Goal: Information Seeking & Learning: Learn about a topic

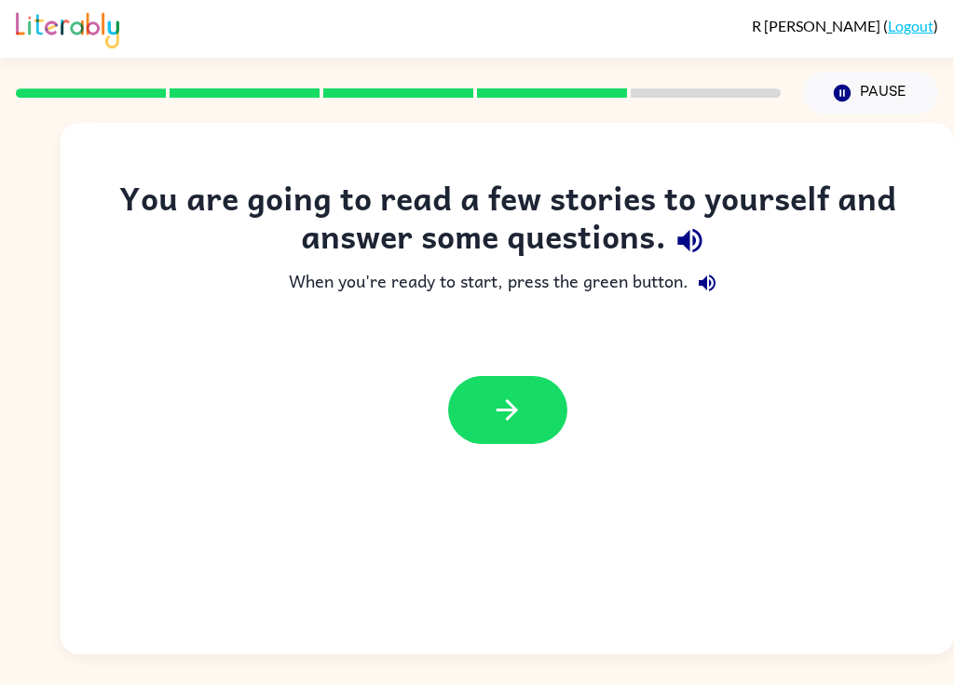
click at [525, 406] on button "button" at bounding box center [507, 410] width 119 height 68
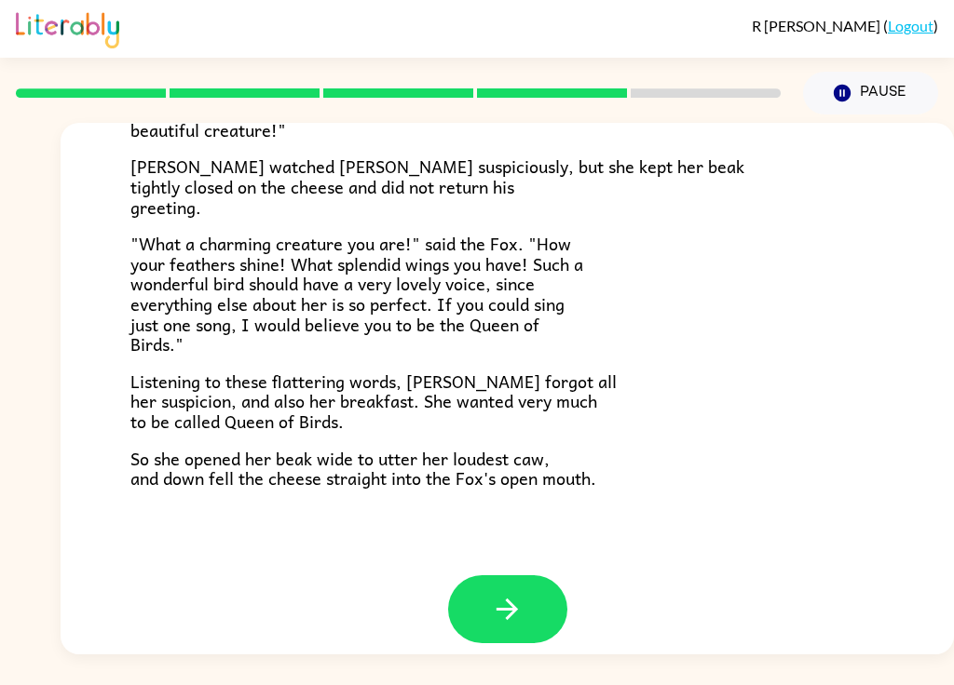
click at [523, 588] on button "button" at bounding box center [507, 610] width 119 height 68
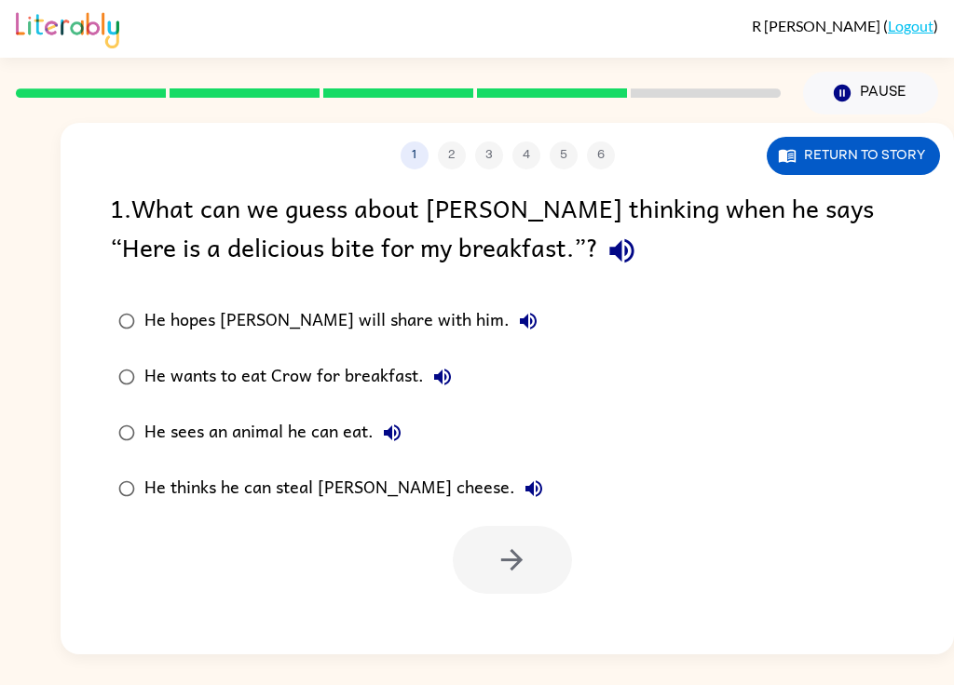
click at [872, 156] on button "Return to story" at bounding box center [852, 156] width 173 height 38
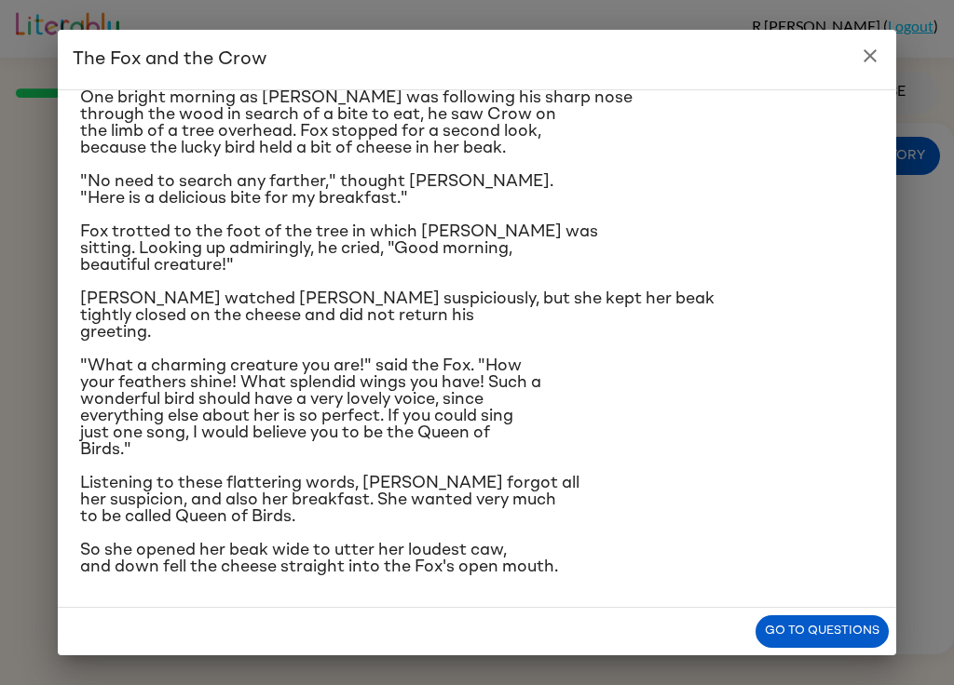
scroll to position [188, 0]
click at [826, 630] on button "Go to questions" at bounding box center [821, 632] width 133 height 33
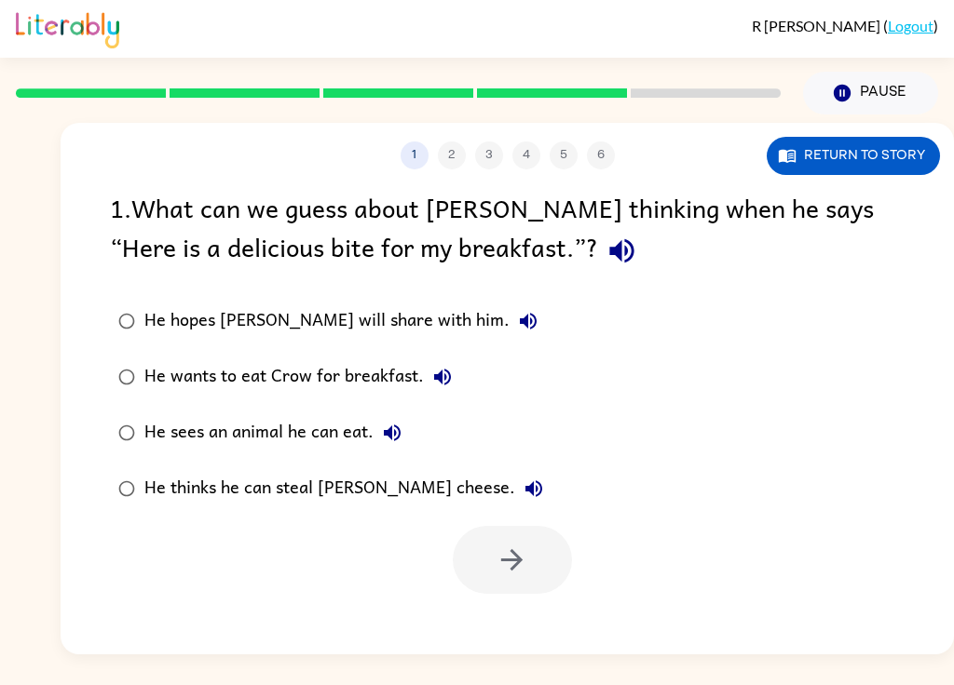
click at [879, 159] on button "Return to story" at bounding box center [852, 156] width 173 height 38
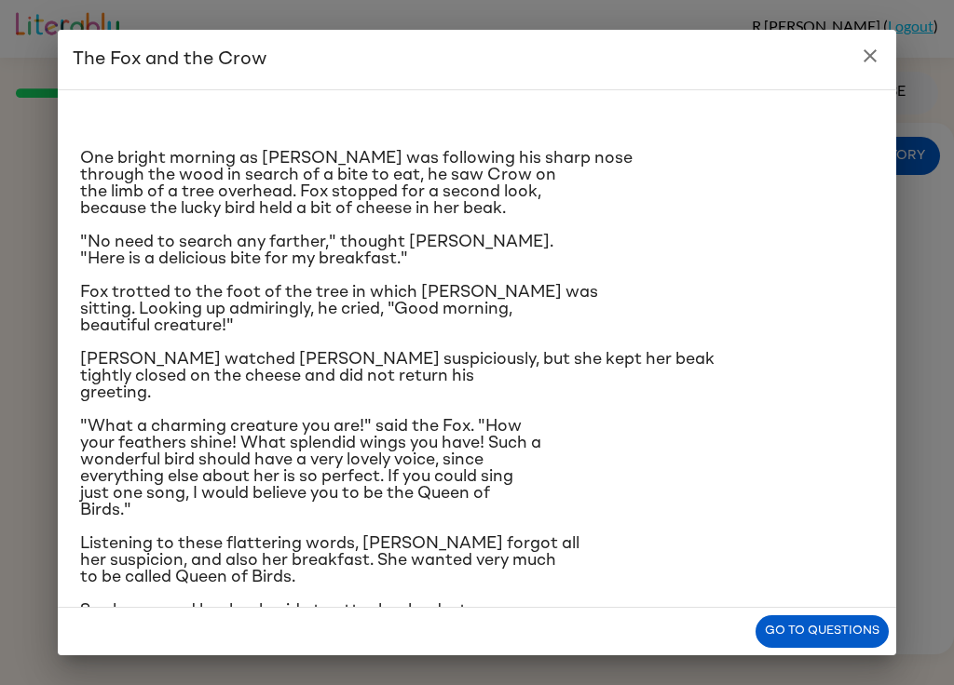
click at [830, 627] on button "Go to questions" at bounding box center [821, 632] width 133 height 33
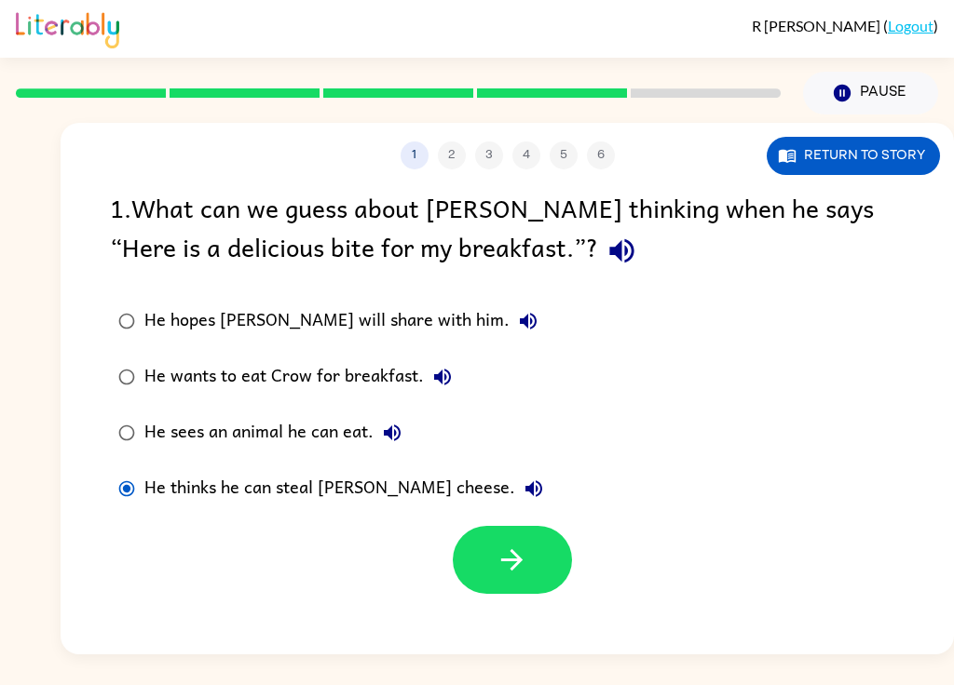
click at [532, 552] on button "button" at bounding box center [512, 560] width 119 height 68
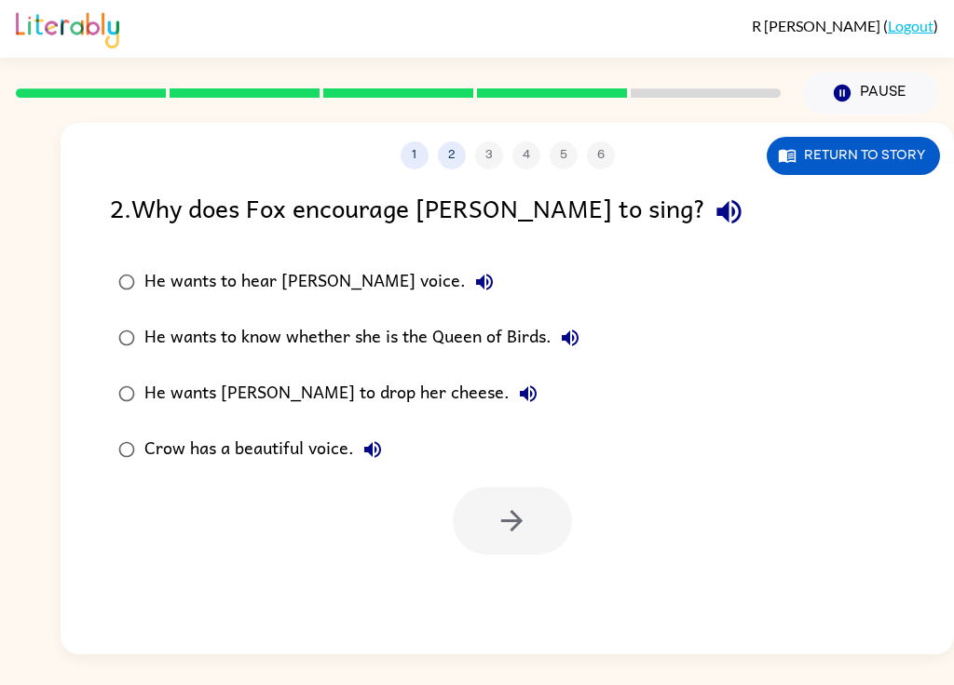
click at [174, 375] on label "He wants [PERSON_NAME] to drop her cheese." at bounding box center [349, 394] width 498 height 56
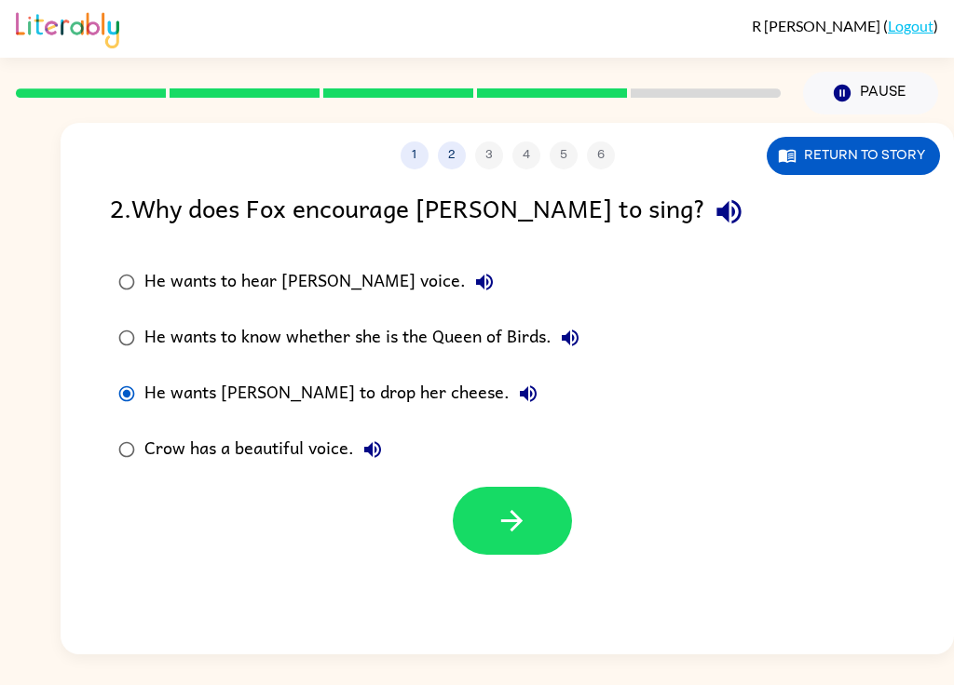
click at [547, 507] on button "button" at bounding box center [512, 521] width 119 height 68
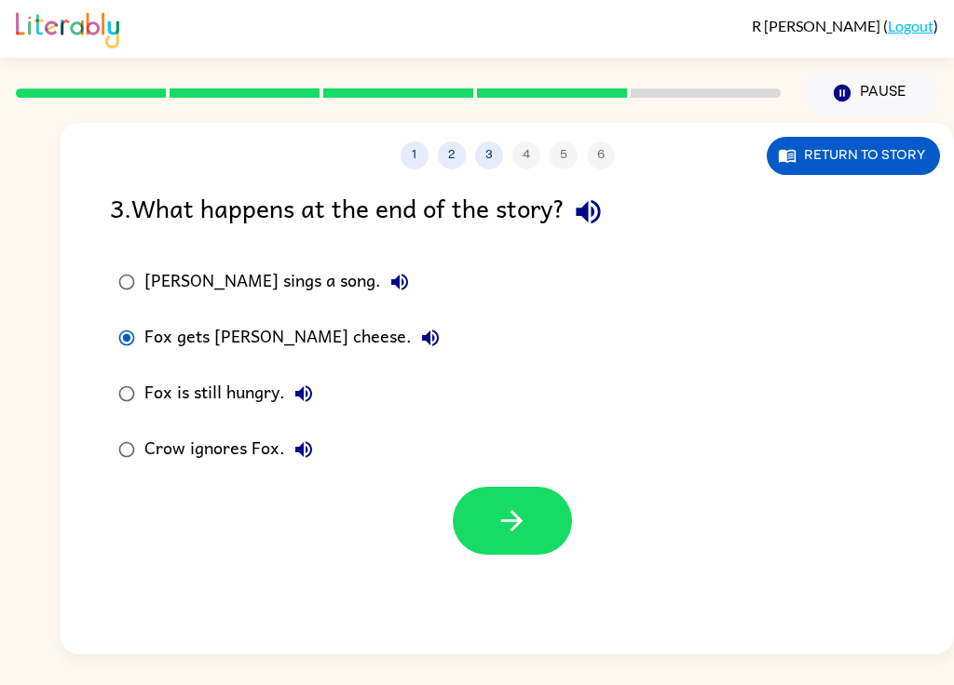
click at [492, 529] on button "button" at bounding box center [512, 521] width 119 height 68
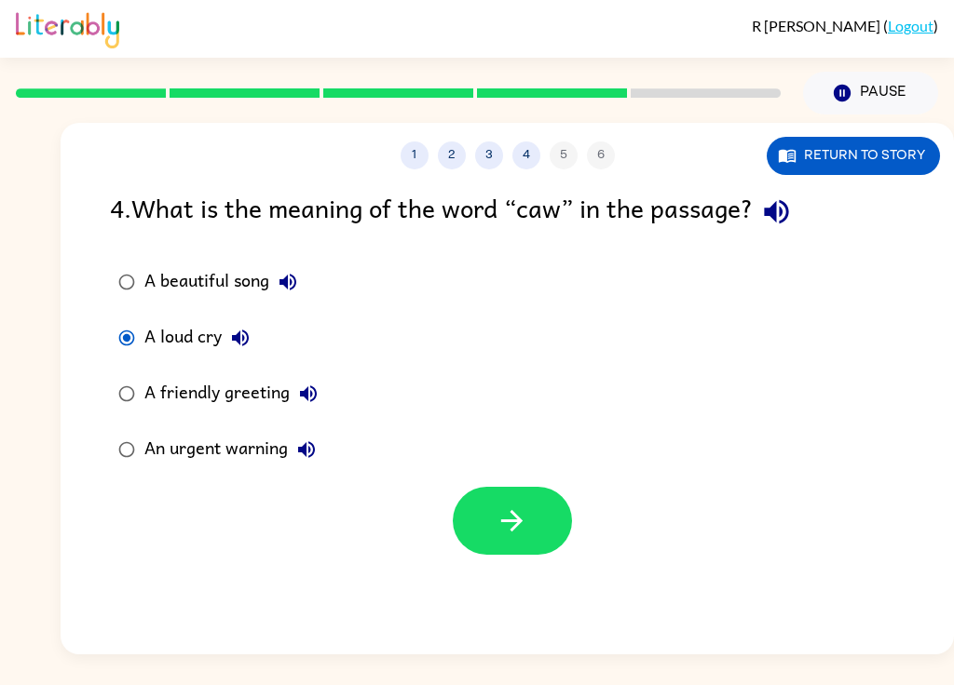
click at [529, 517] on button "button" at bounding box center [512, 521] width 119 height 68
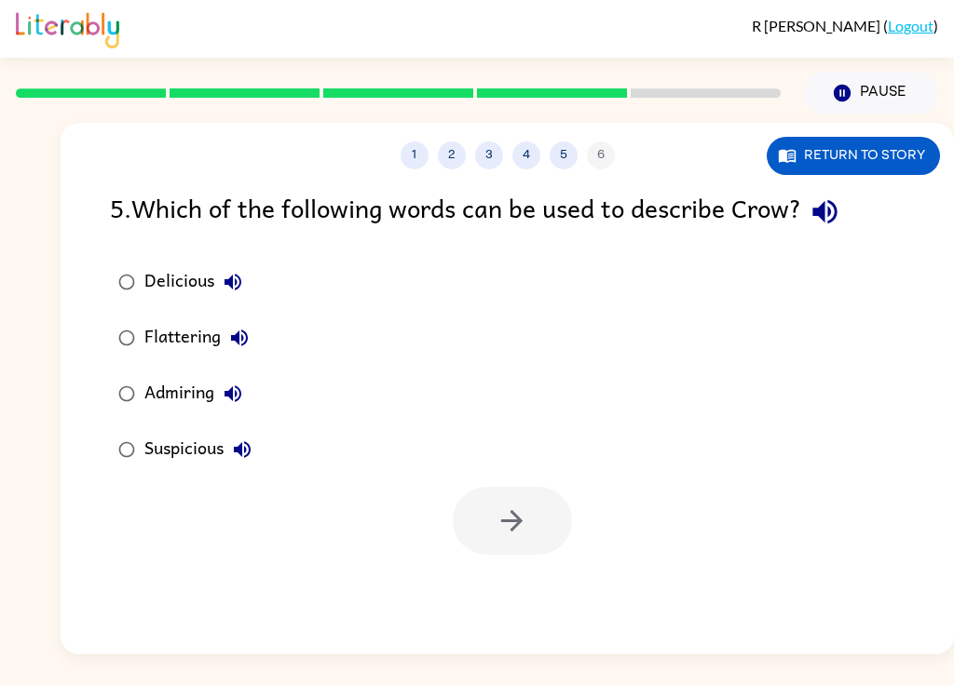
click at [873, 151] on button "Return to story" at bounding box center [852, 156] width 173 height 38
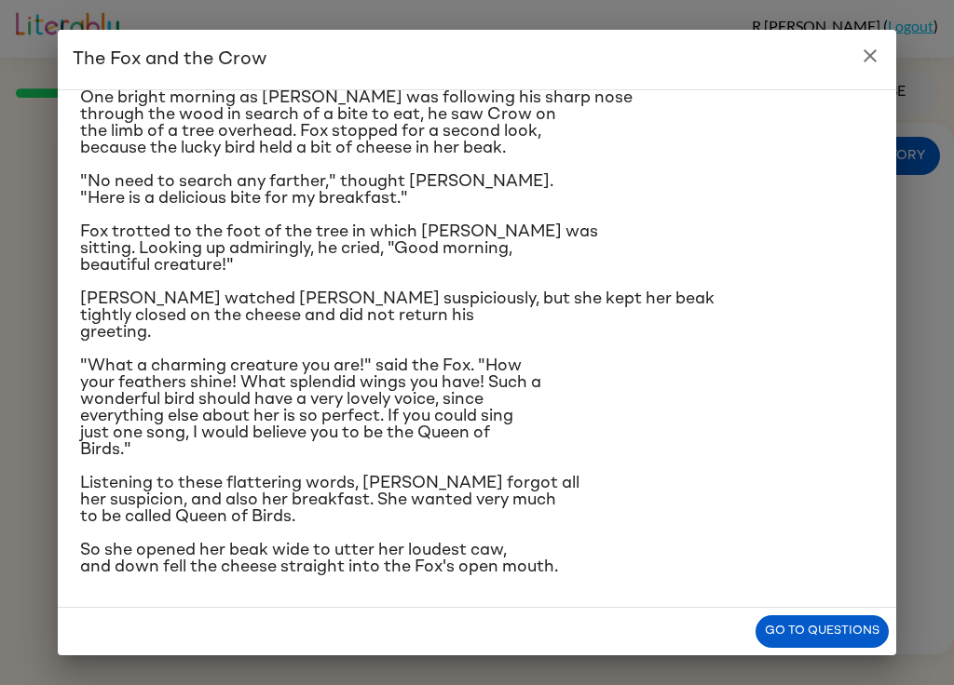
scroll to position [128, 0]
click at [828, 623] on button "Go to questions" at bounding box center [821, 632] width 133 height 33
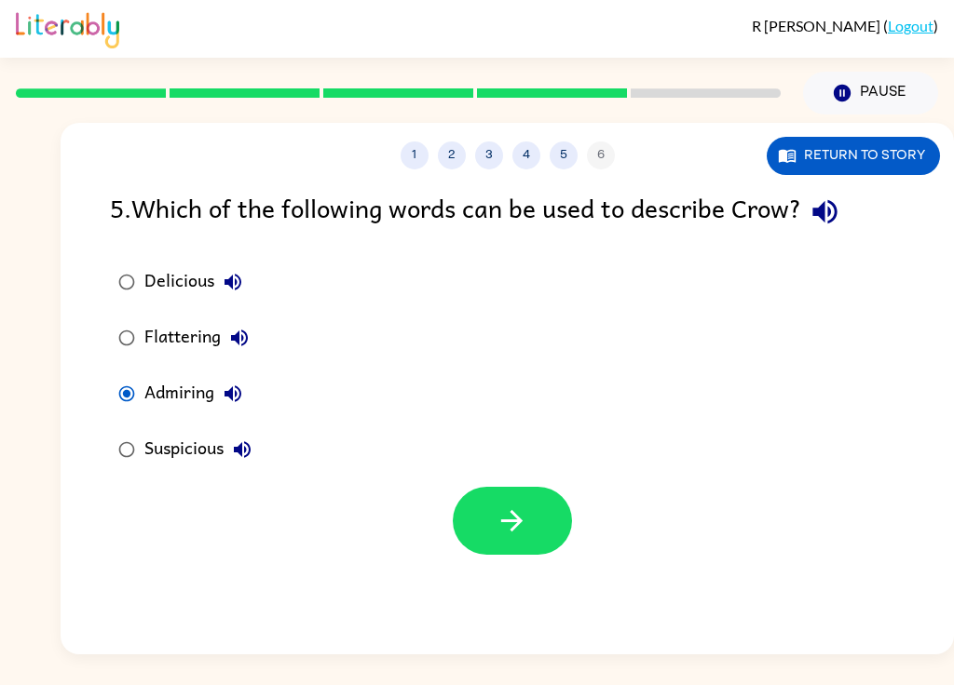
click at [505, 525] on icon "button" at bounding box center [511, 521] width 33 height 33
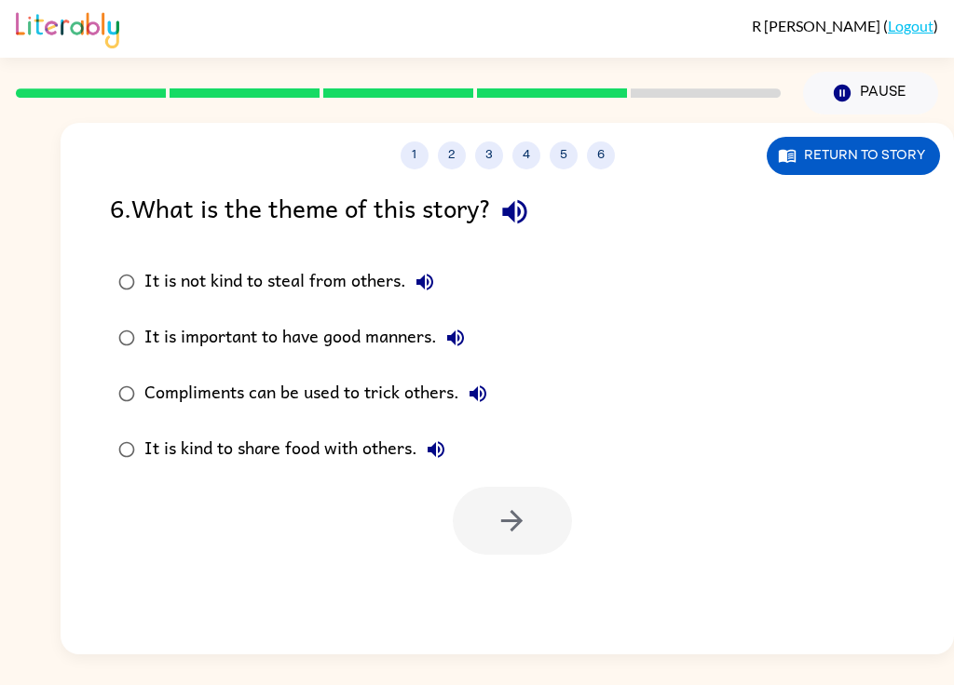
click at [186, 272] on div "It is not kind to steal from others." at bounding box center [293, 282] width 299 height 37
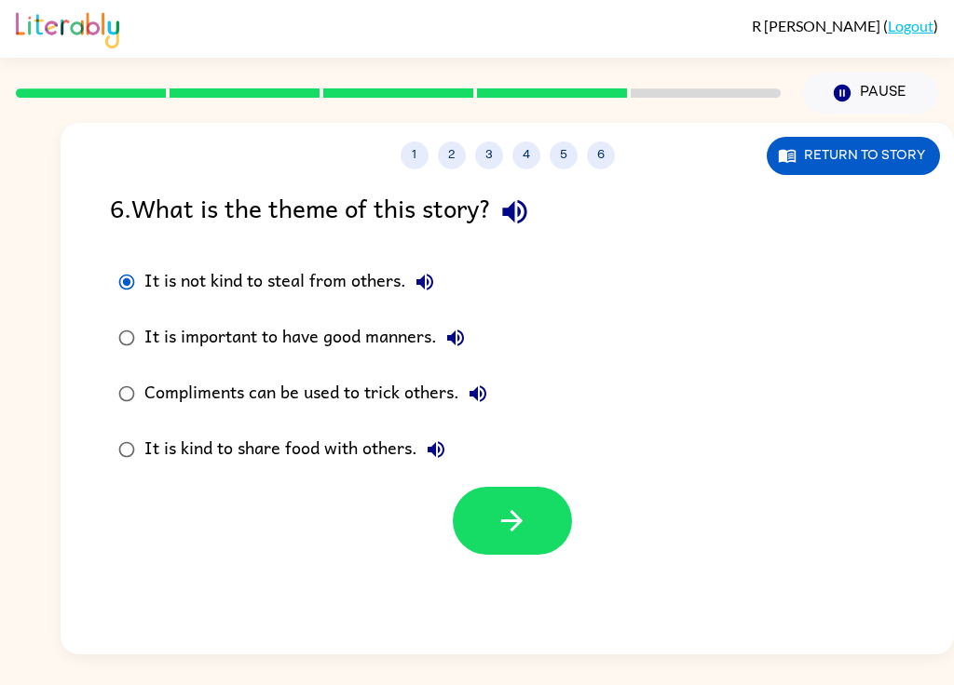
click at [847, 155] on button "Return to story" at bounding box center [852, 156] width 173 height 38
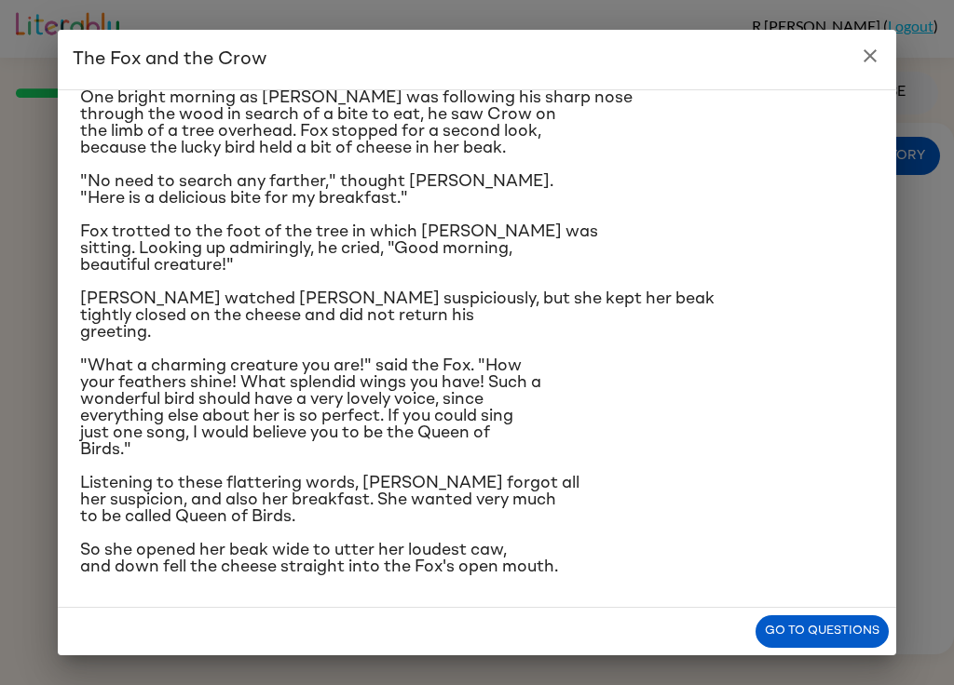
scroll to position [192, 0]
click at [859, 622] on button "Go to questions" at bounding box center [821, 632] width 133 height 33
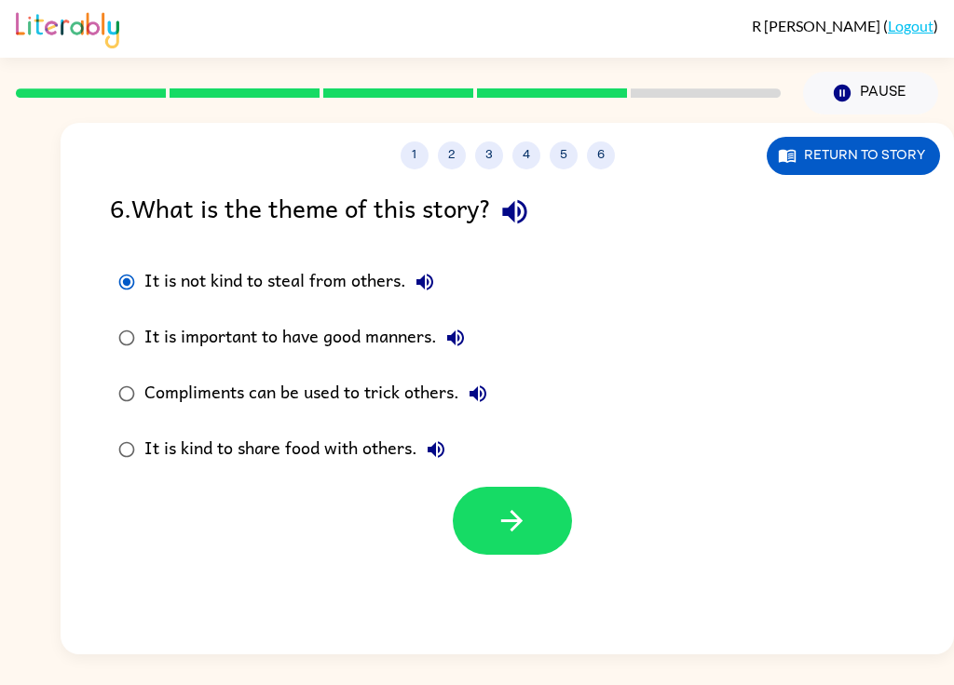
click at [580, 144] on div "1 2 3 4 5 6" at bounding box center [507, 156] width 893 height 28
click at [562, 150] on button "5" at bounding box center [563, 156] width 28 height 28
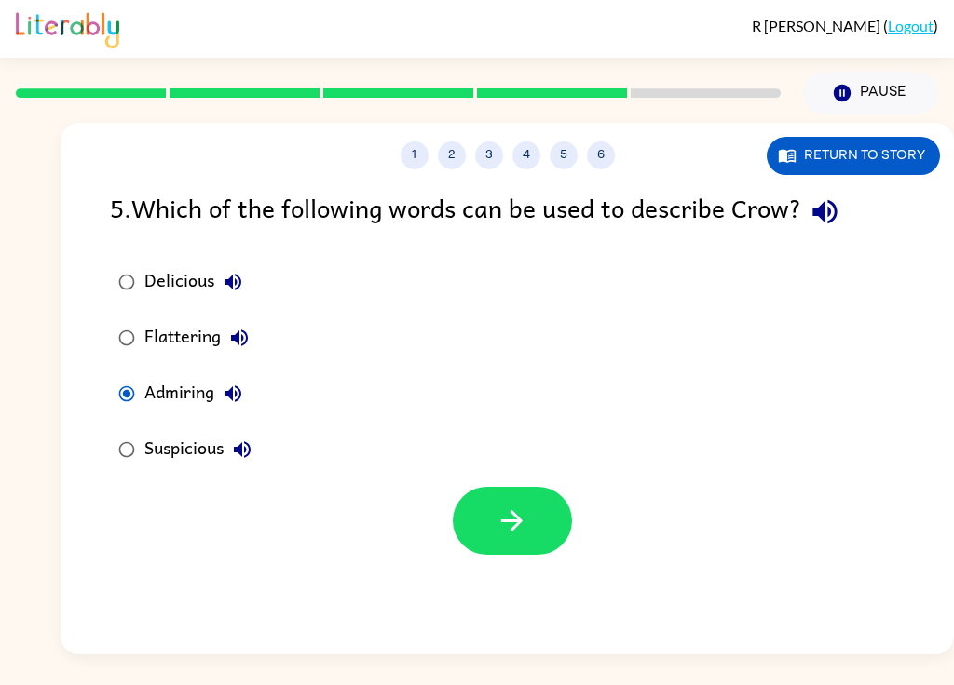
click at [562, 150] on button "5" at bounding box center [563, 156] width 28 height 28
click at [500, 160] on button "3" at bounding box center [489, 156] width 28 height 28
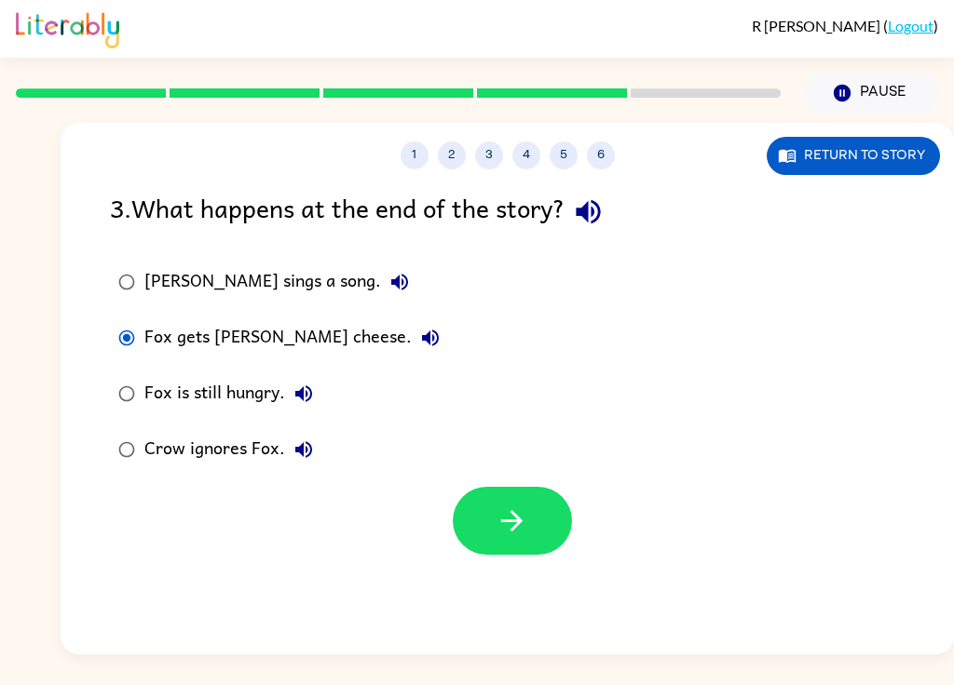
click at [463, 148] on button "2" at bounding box center [452, 156] width 28 height 28
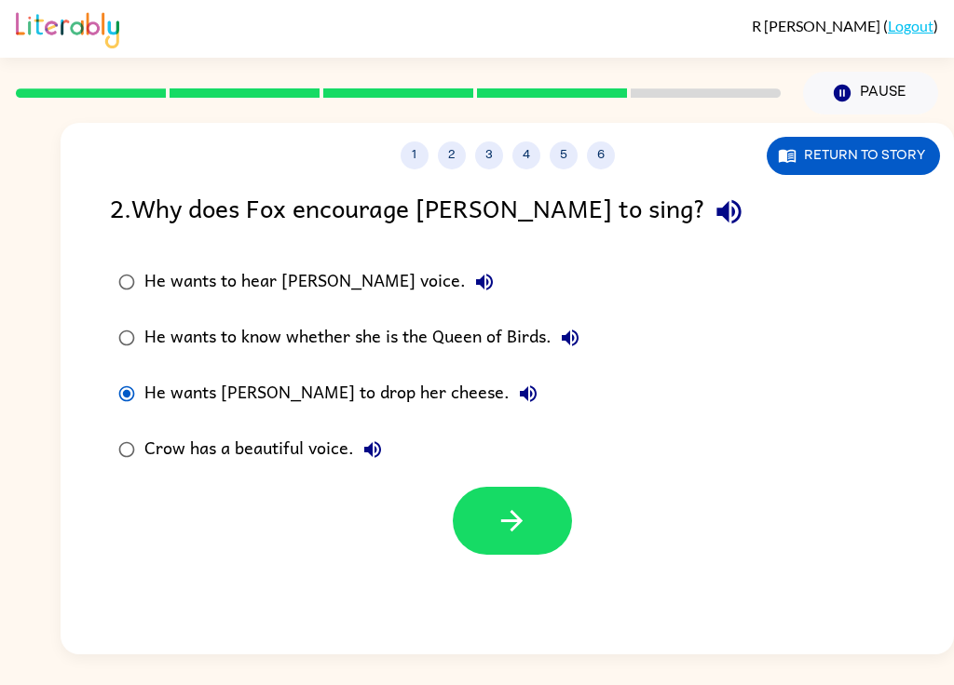
click at [587, 158] on button "6" at bounding box center [601, 156] width 28 height 28
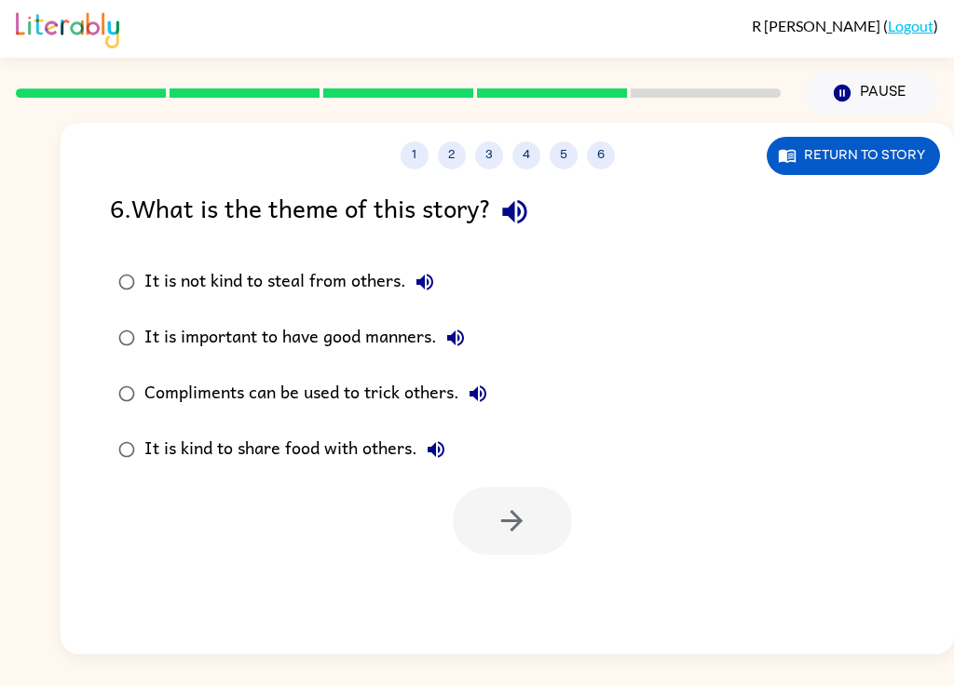
click at [562, 150] on button "5" at bounding box center [563, 156] width 28 height 28
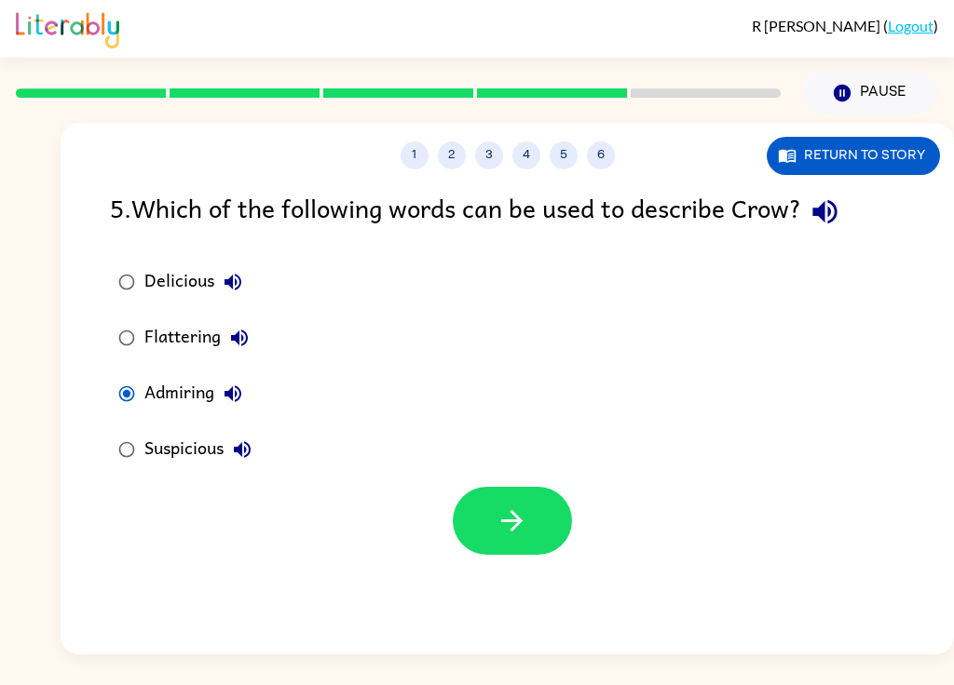
click at [536, 148] on button "4" at bounding box center [526, 156] width 28 height 28
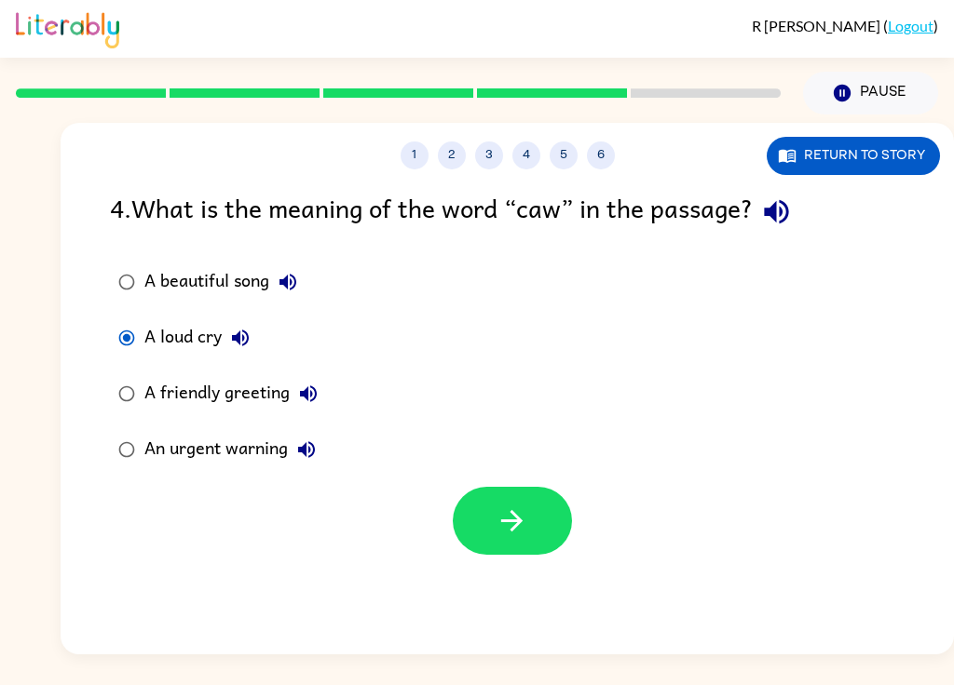
click at [143, 271] on label "A beautiful song" at bounding box center [218, 282] width 237 height 56
click at [521, 516] on icon "button" at bounding box center [511, 521] width 33 height 33
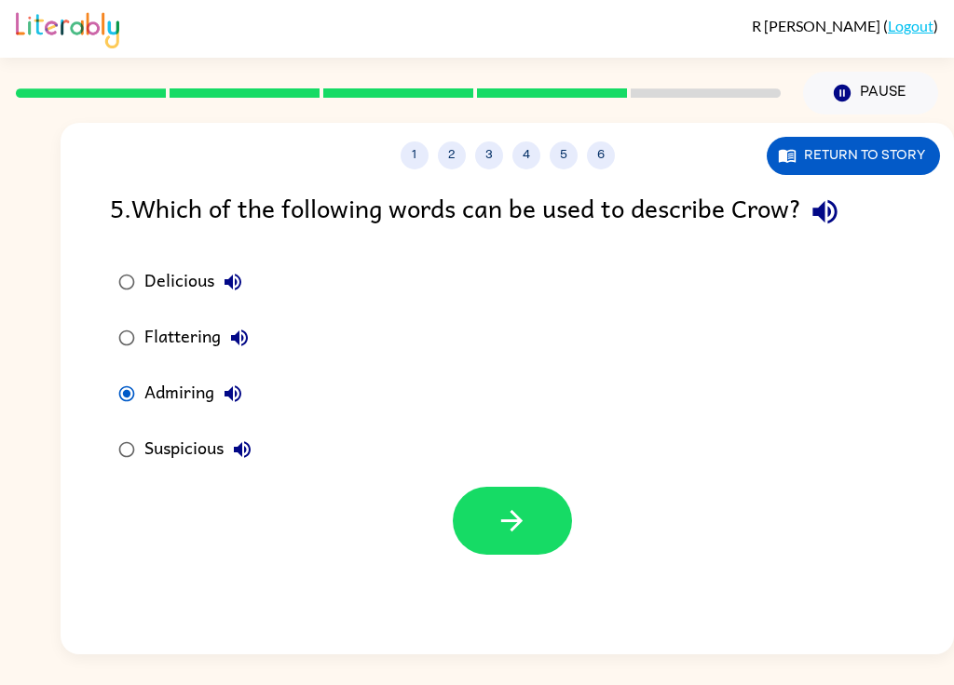
click at [519, 528] on icon "button" at bounding box center [511, 521] width 33 height 33
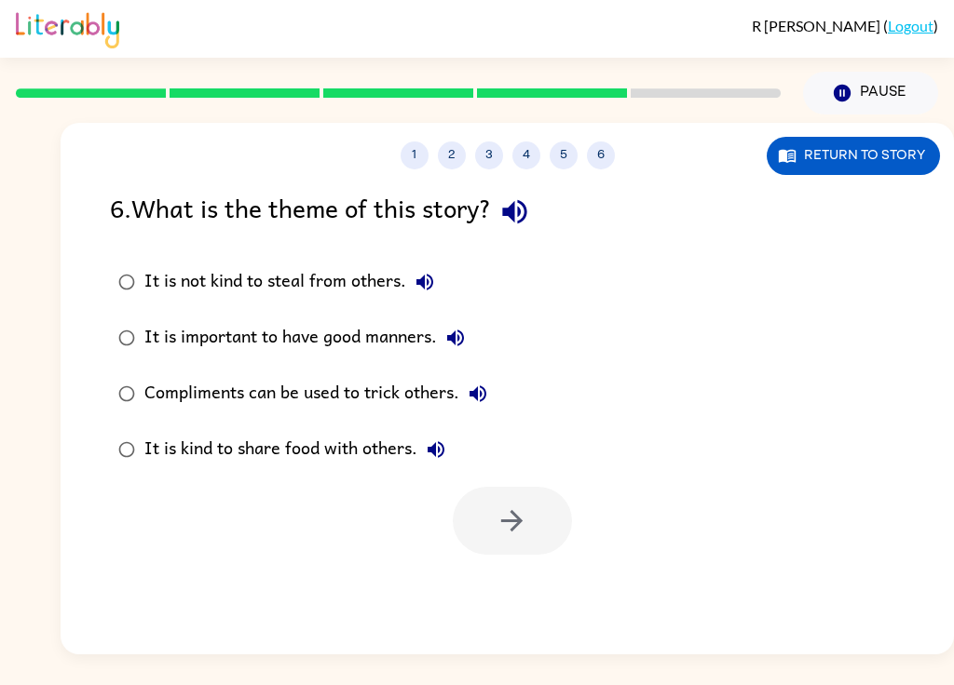
click at [102, 381] on label "Compliments can be used to trick others." at bounding box center [303, 394] width 406 height 56
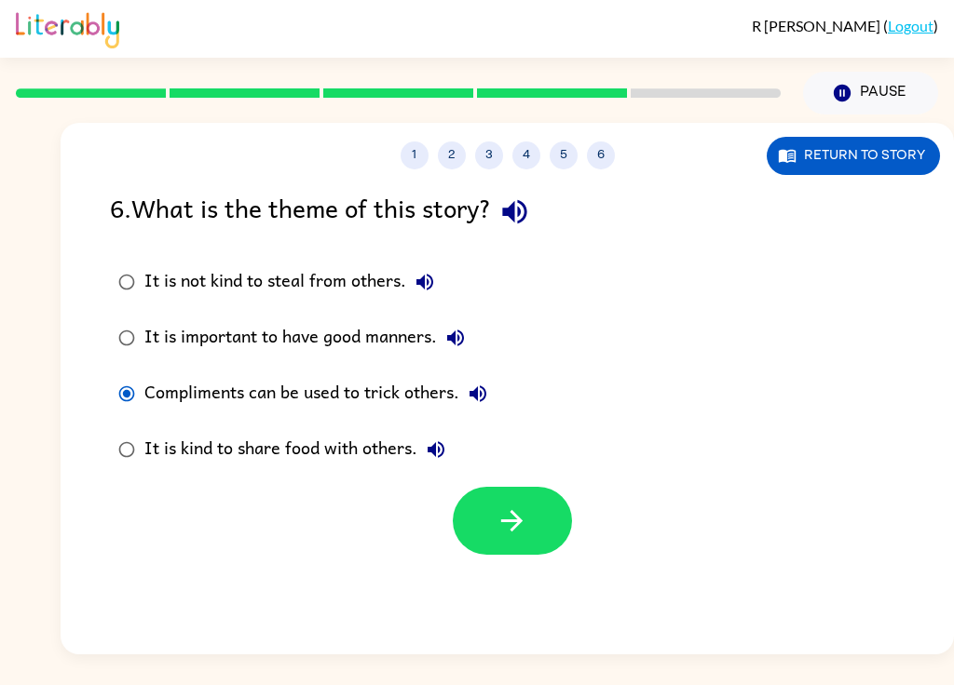
click at [521, 537] on icon "button" at bounding box center [511, 521] width 33 height 33
